Goal: Task Accomplishment & Management: Manage account settings

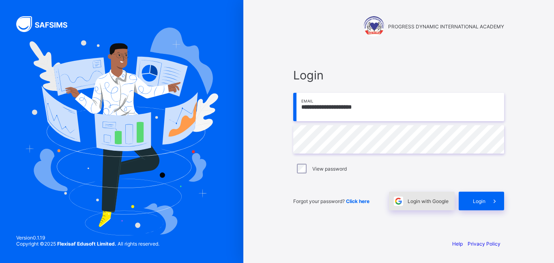
click at [411, 204] on span "Login with Google" at bounding box center [427, 201] width 41 height 6
click at [422, 204] on span "Login with Google" at bounding box center [427, 201] width 41 height 6
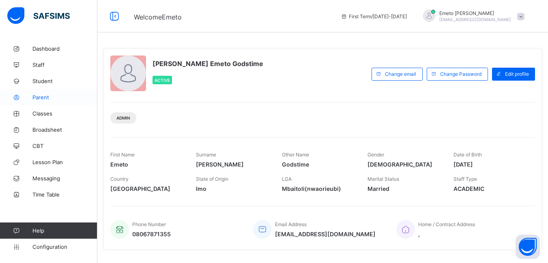
click at [42, 97] on span "Parent" at bounding box center [64, 97] width 65 height 6
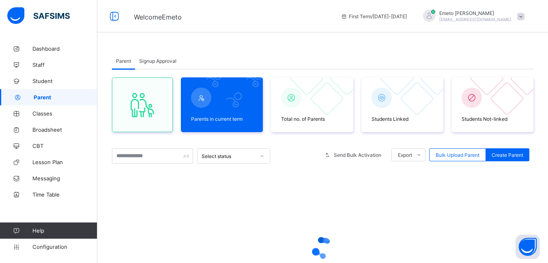
click at [159, 61] on span "Signup Approval" at bounding box center [157, 61] width 37 height 6
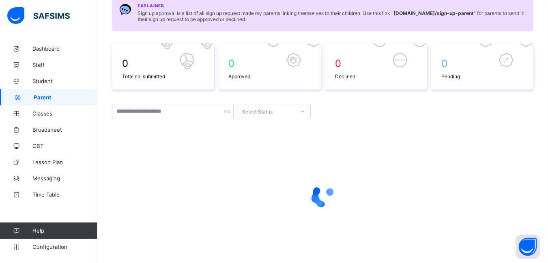
scroll to position [130, 0]
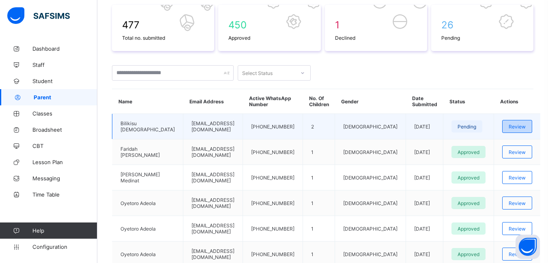
click at [519, 127] on span "Review" at bounding box center [516, 127] width 17 height 6
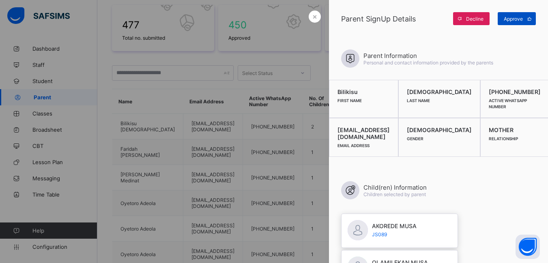
click at [507, 20] on span "Approve" at bounding box center [512, 19] width 19 height 6
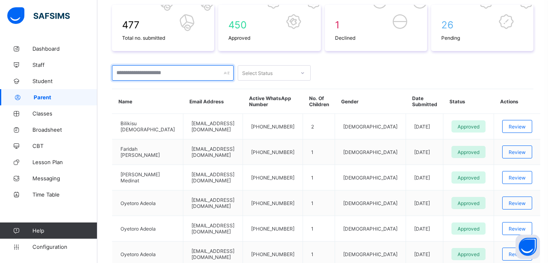
click at [146, 73] on input "text" at bounding box center [173, 72] width 122 height 15
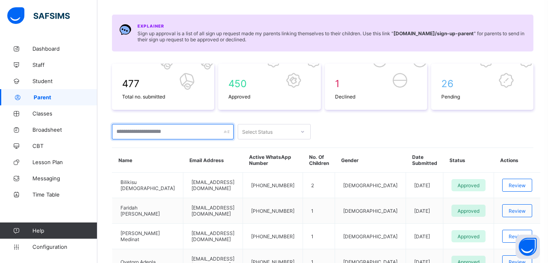
scroll to position [8, 0]
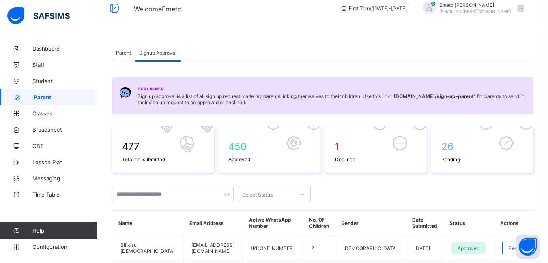
click at [122, 50] on span "Parent" at bounding box center [123, 53] width 15 height 6
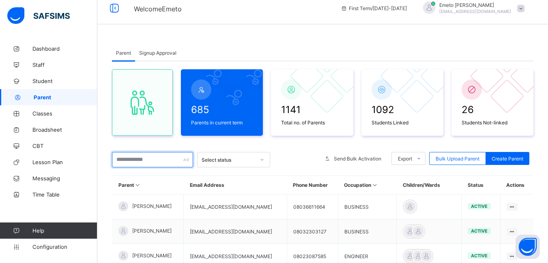
click at [139, 159] on input "text" at bounding box center [152, 159] width 81 height 15
type input "*"
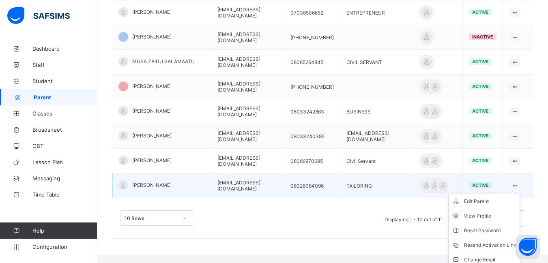
scroll to position [285, 0]
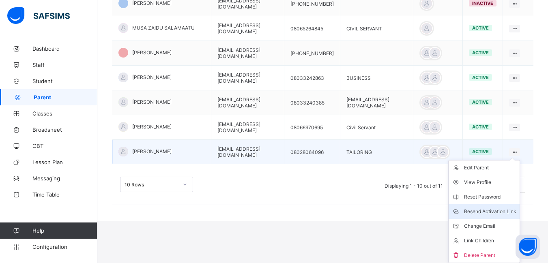
type input "****"
click at [501, 211] on div "Resend Activation Link" at bounding box center [490, 212] width 52 height 8
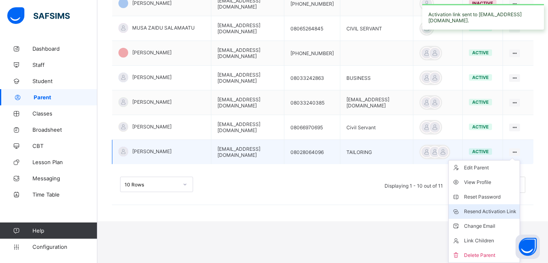
scroll to position [244, 0]
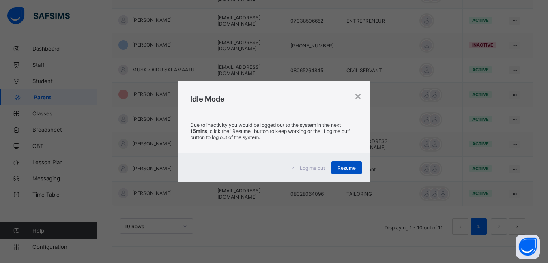
click at [342, 169] on span "Resume" at bounding box center [346, 168] width 18 height 6
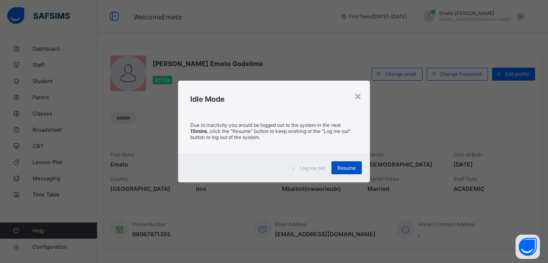
click at [341, 168] on span "Resume" at bounding box center [346, 168] width 18 height 6
